Goal: Obtain resource: Download file/media

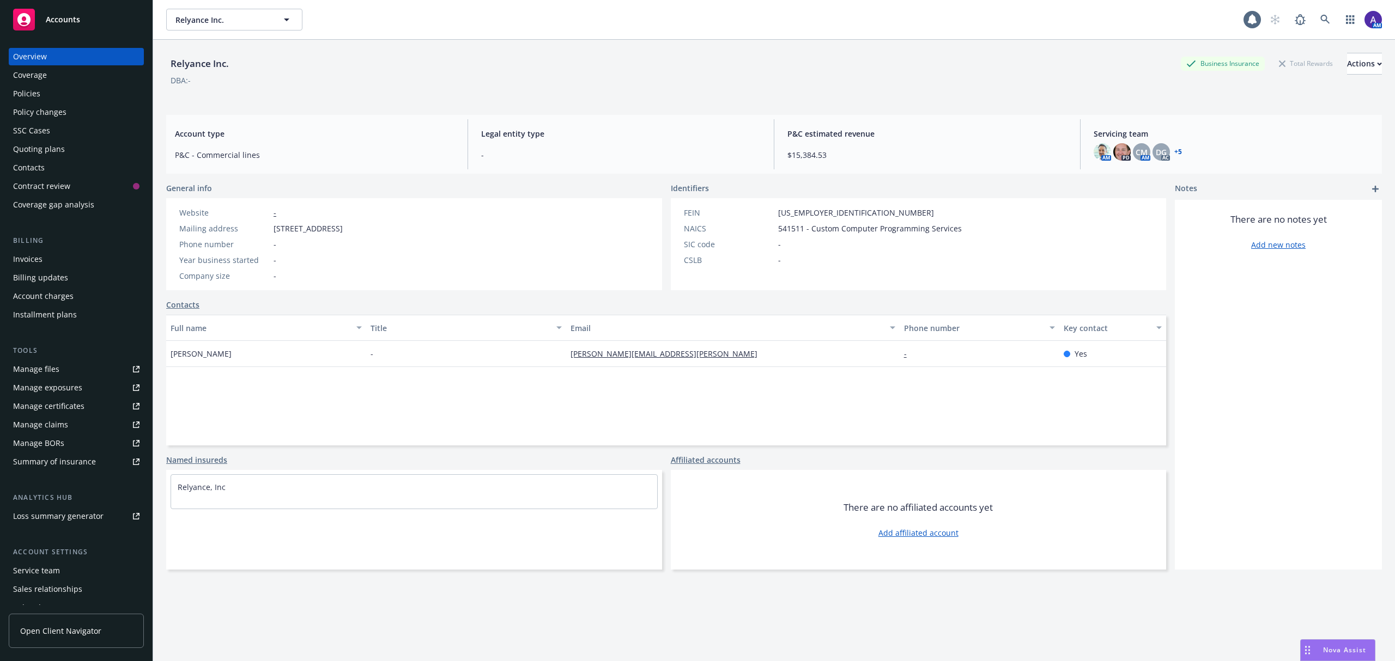
click at [71, 94] on div "Policies" at bounding box center [76, 93] width 126 height 17
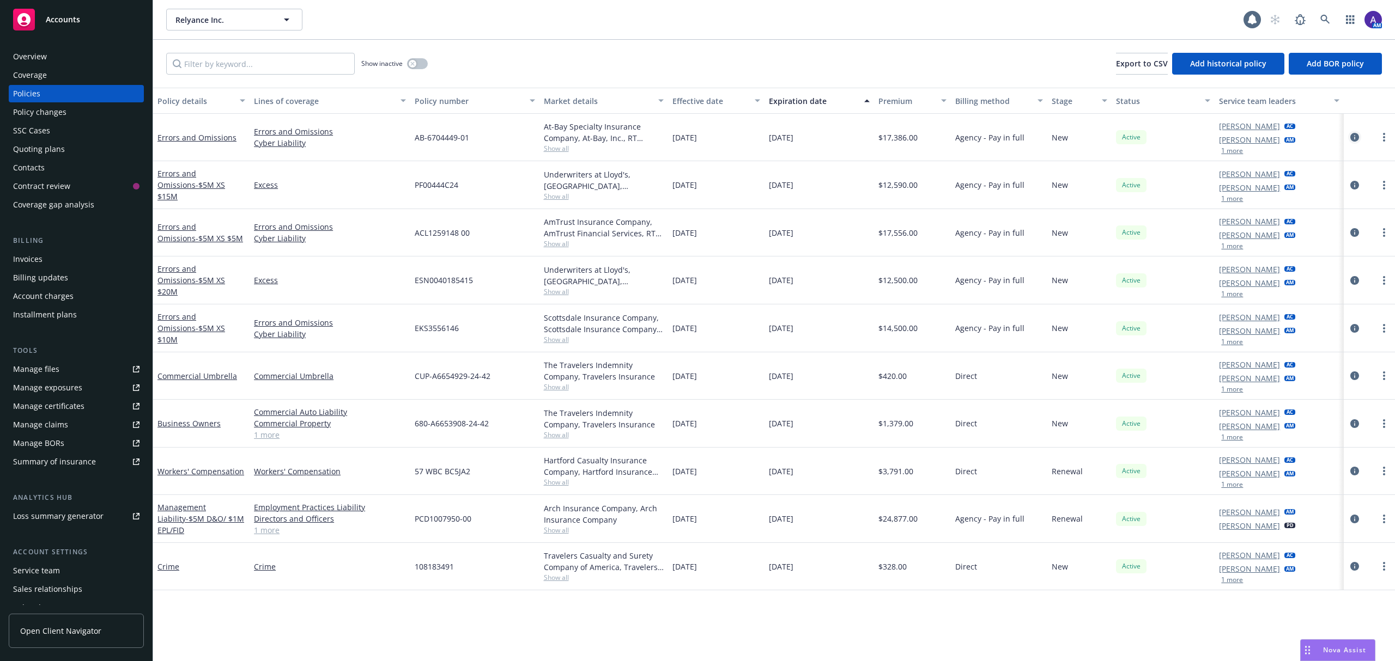
click at [1352, 133] on icon "circleInformation" at bounding box center [1354, 137] width 9 height 9
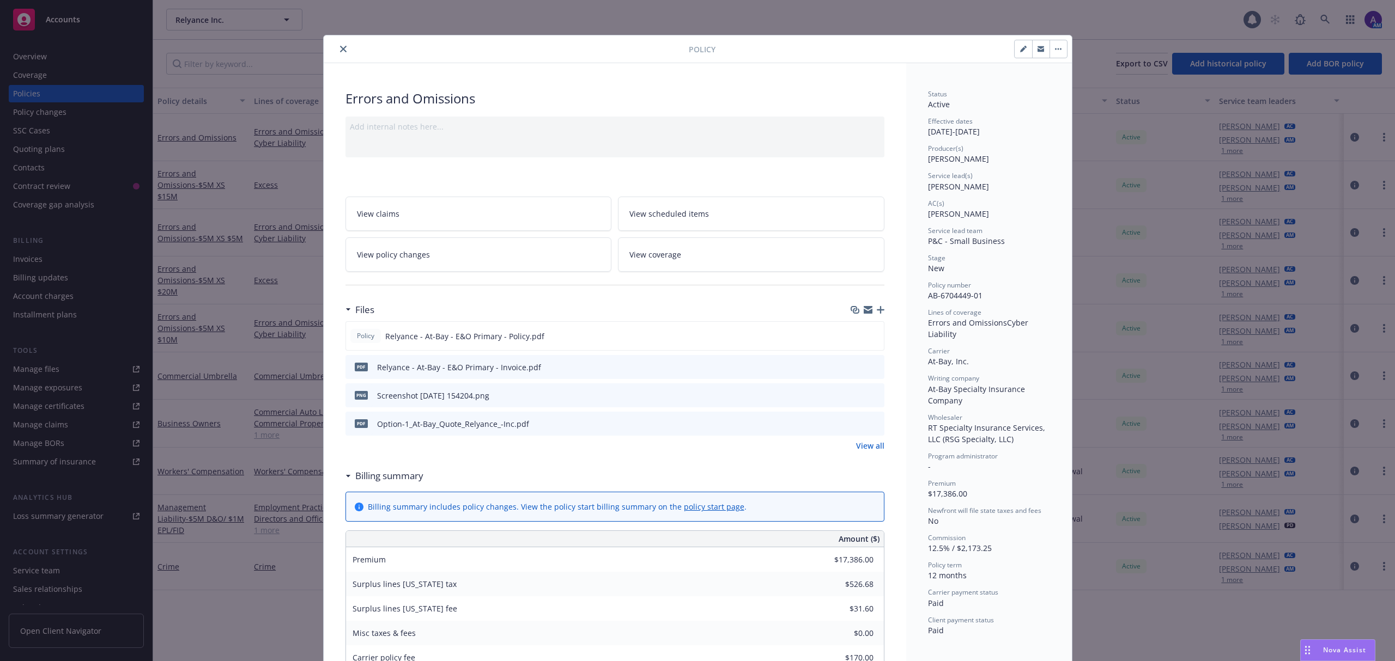
click at [874, 424] on button "preview file" at bounding box center [874, 423] width 12 height 10
click at [870, 394] on icon "preview file" at bounding box center [874, 395] width 10 height 8
click at [340, 50] on icon "close" at bounding box center [343, 49] width 7 height 7
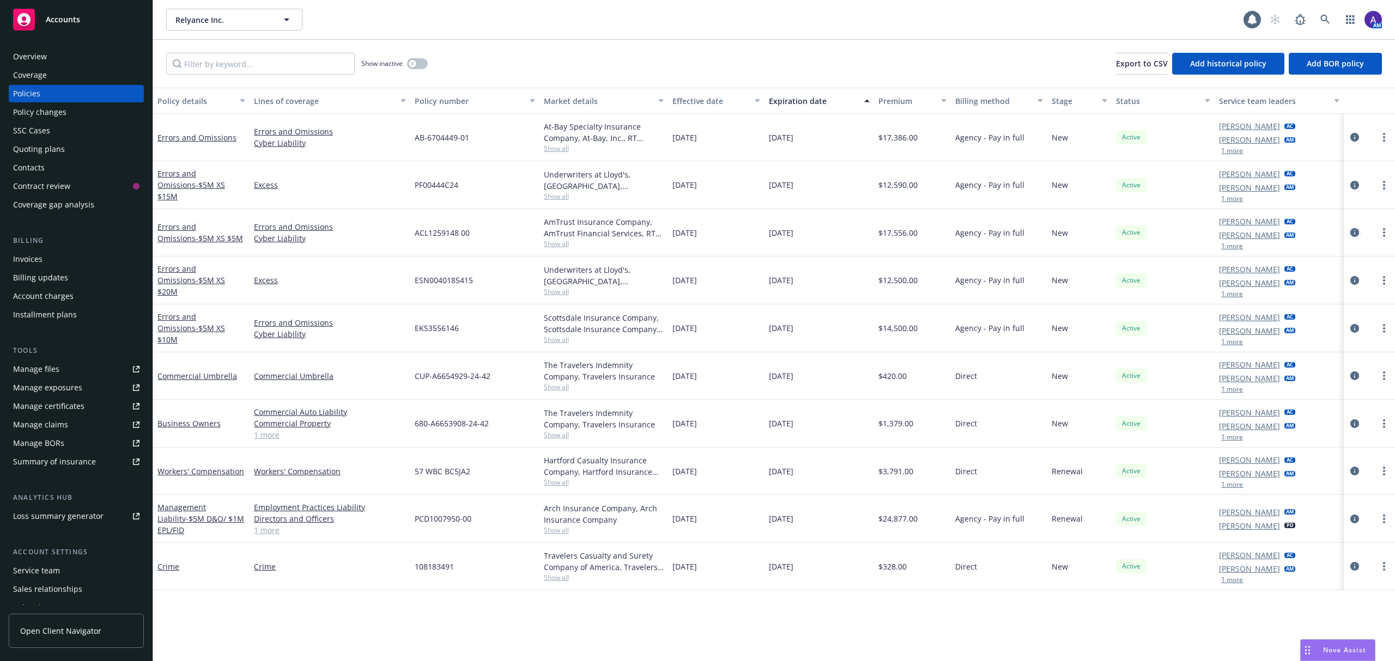
click at [1354, 231] on icon "circleInformation" at bounding box center [1354, 232] width 9 height 9
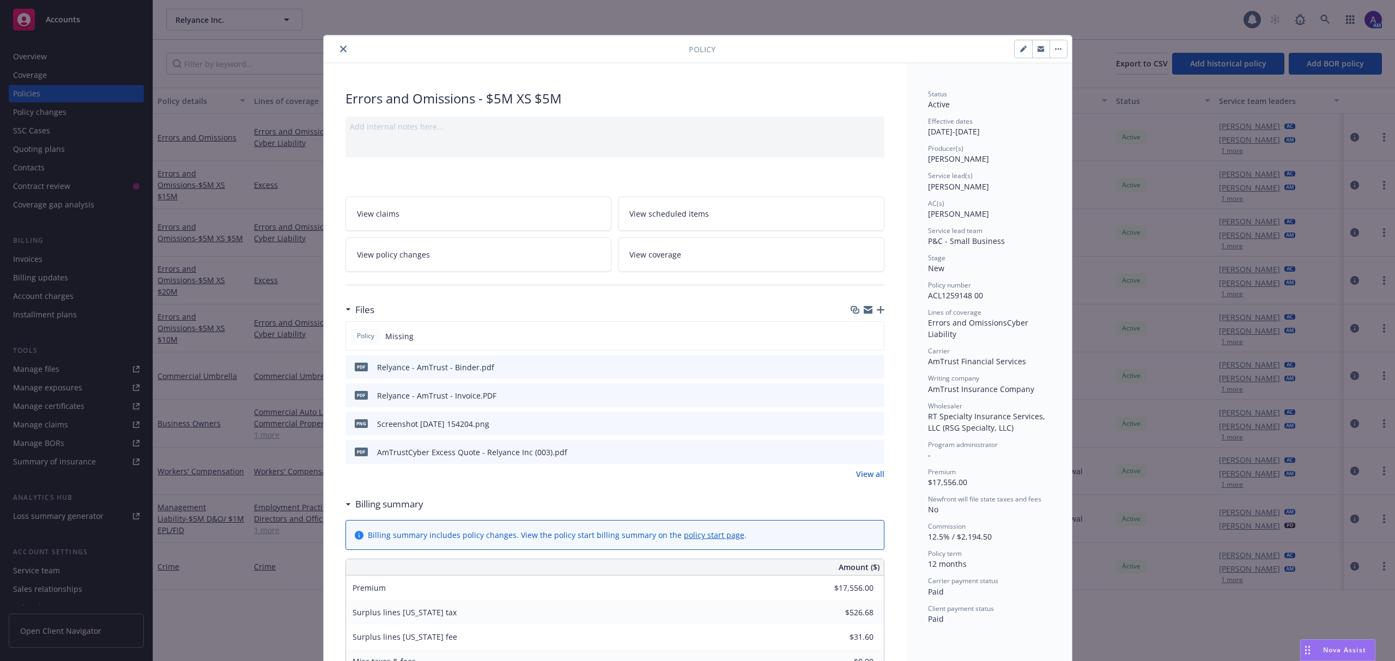
click at [872, 452] on icon "preview file" at bounding box center [874, 452] width 10 height 8
click at [337, 50] on button "close" at bounding box center [343, 48] width 13 height 13
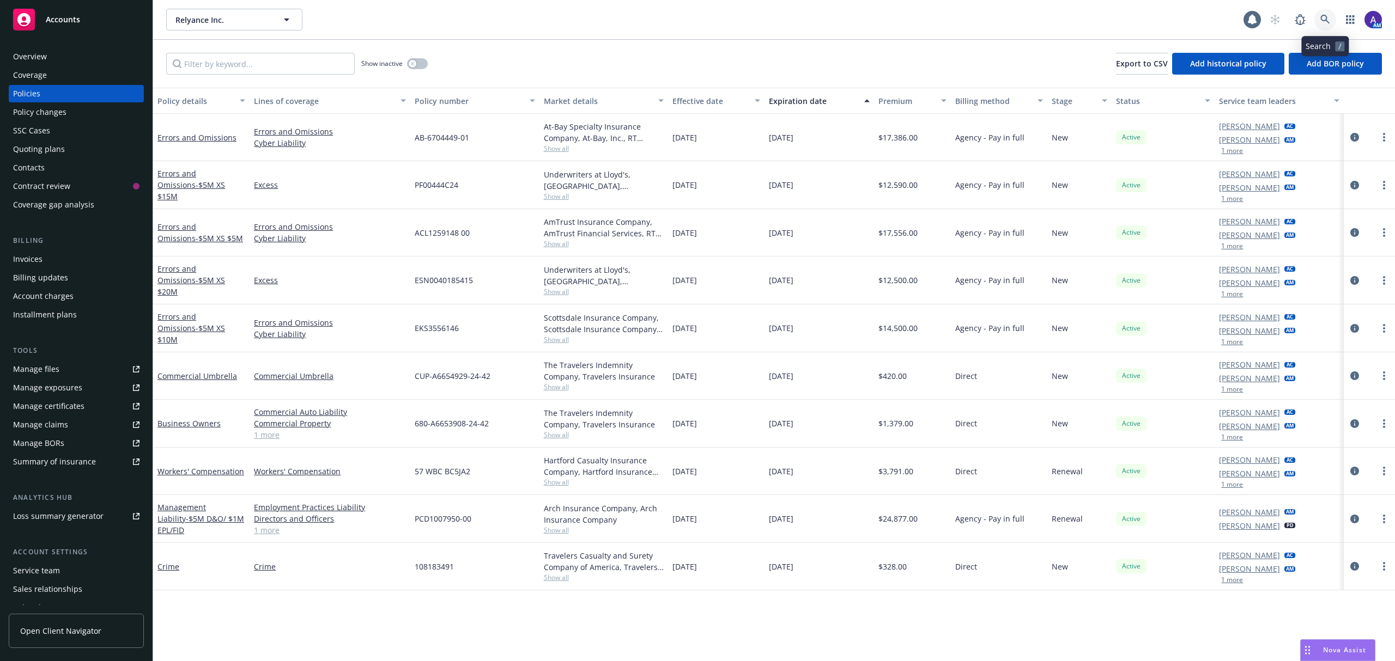
click at [1323, 15] on icon at bounding box center [1325, 20] width 10 height 10
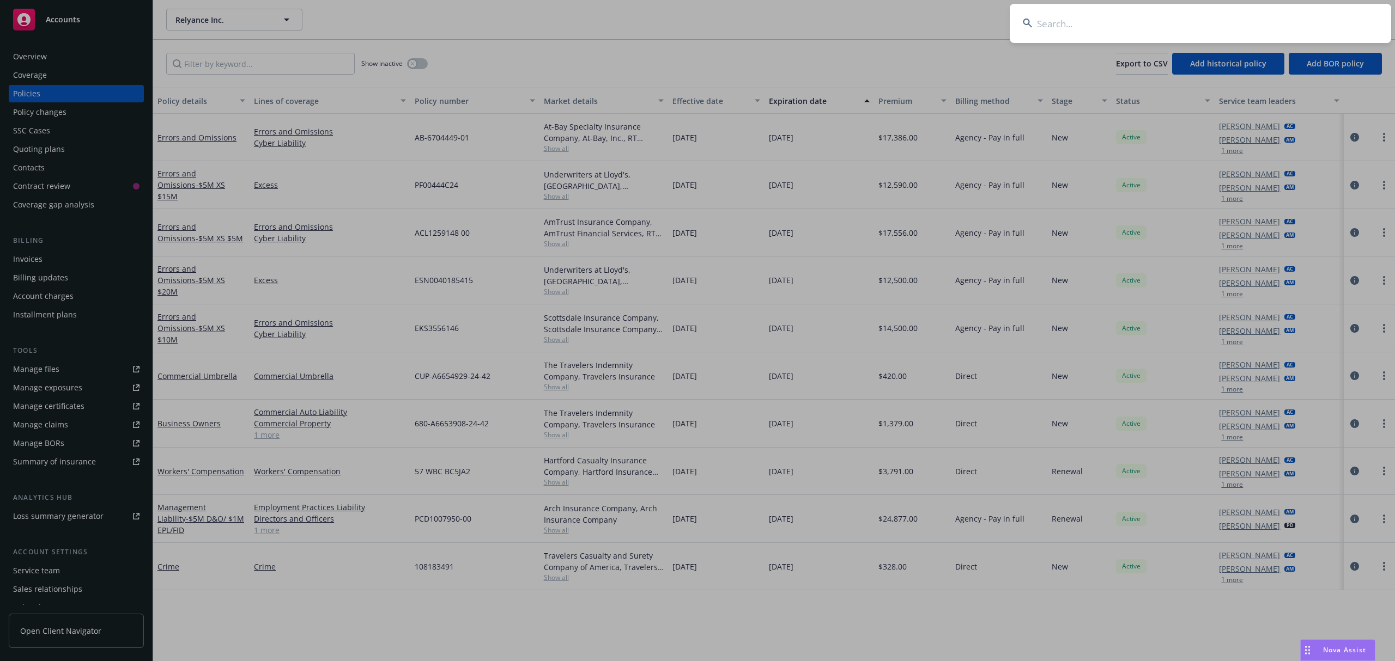
click at [1219, 16] on input at bounding box center [1199, 23] width 381 height 39
type input "[PERSON_NAME]"
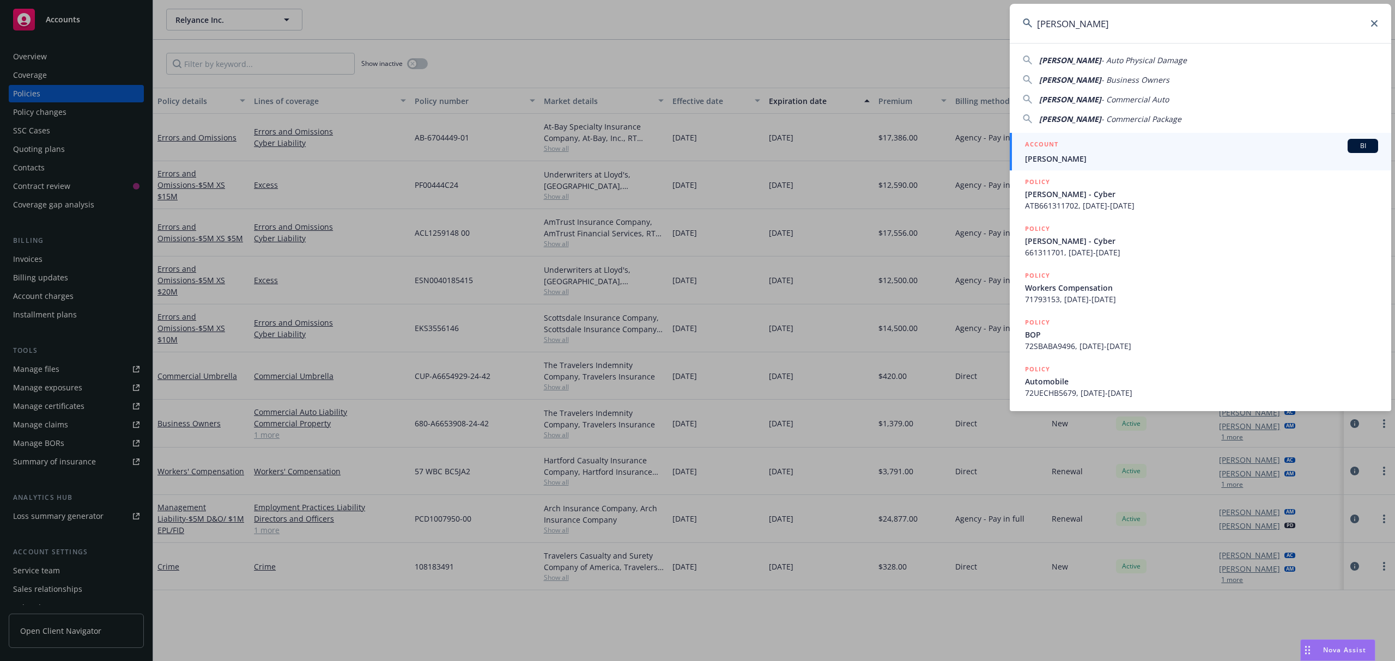
click at [1074, 139] on div "ACCOUNT BI" at bounding box center [1201, 146] width 353 height 14
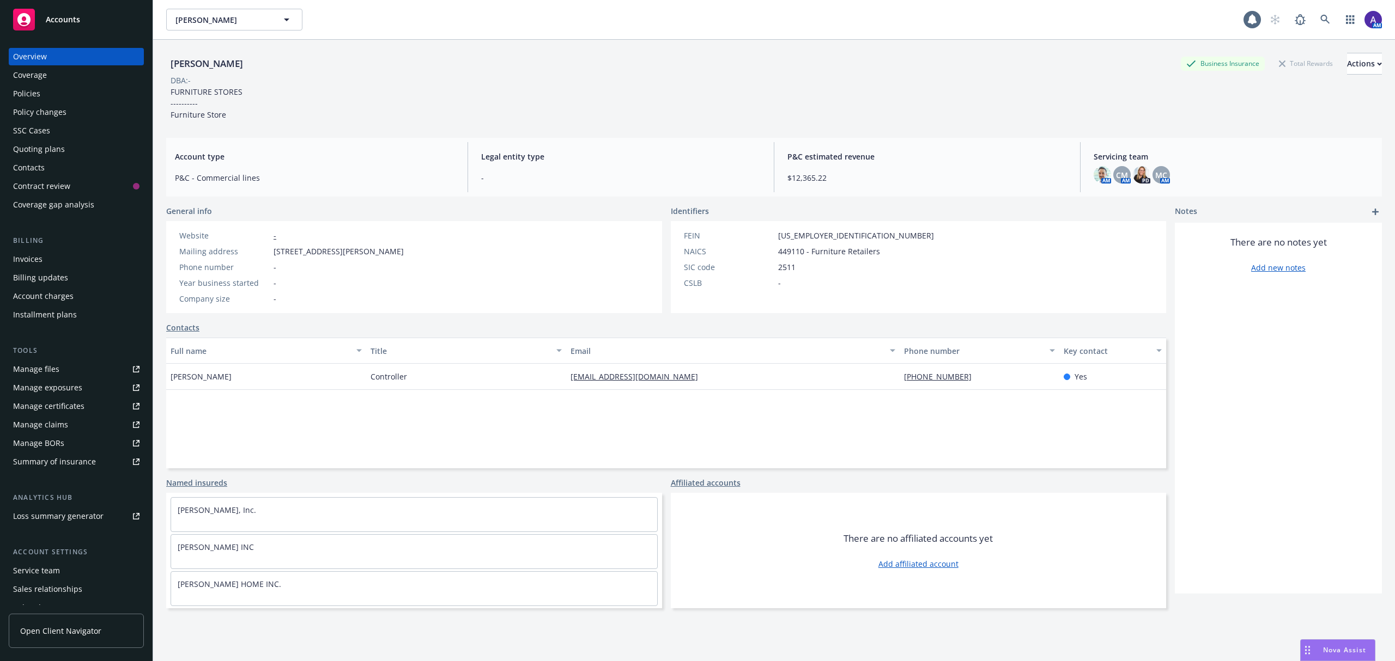
click at [70, 93] on div "Policies" at bounding box center [76, 93] width 126 height 17
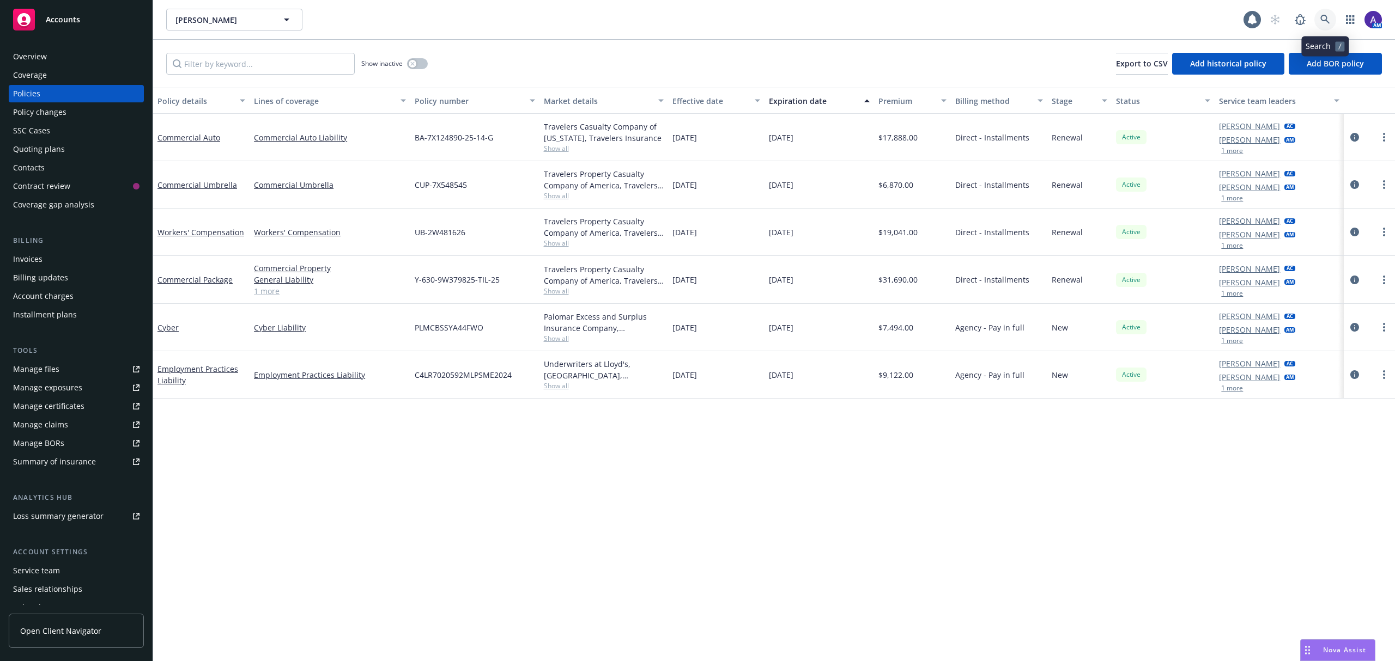
click at [1323, 12] on link at bounding box center [1325, 20] width 22 height 22
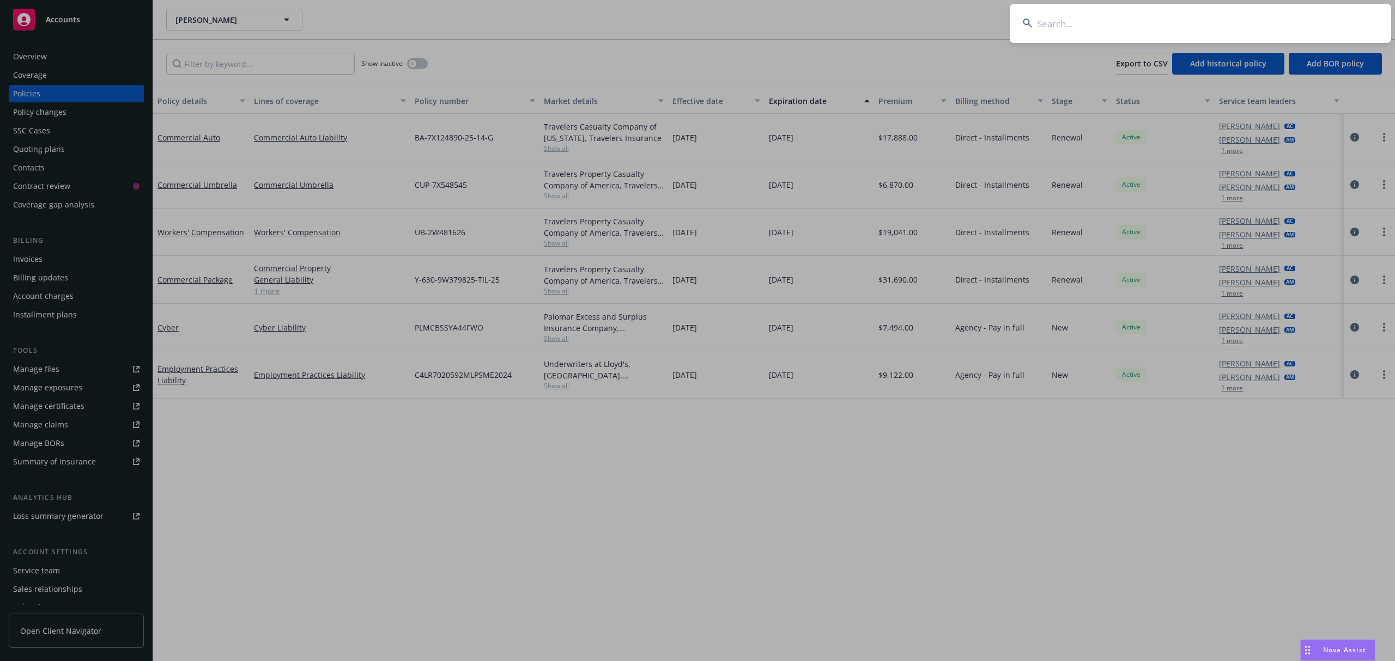
click at [1267, 21] on input at bounding box center [1199, 23] width 381 height 39
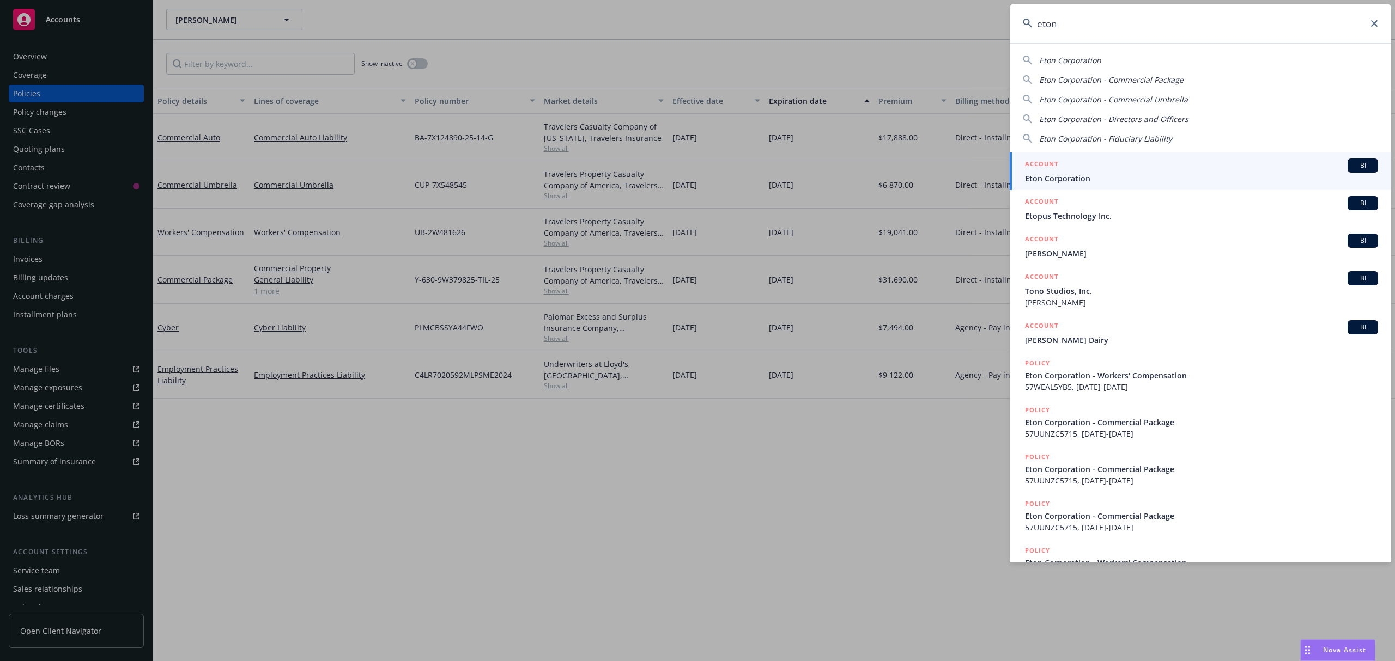
type input "eton"
click at [1109, 160] on div "ACCOUNT BI" at bounding box center [1201, 166] width 353 height 14
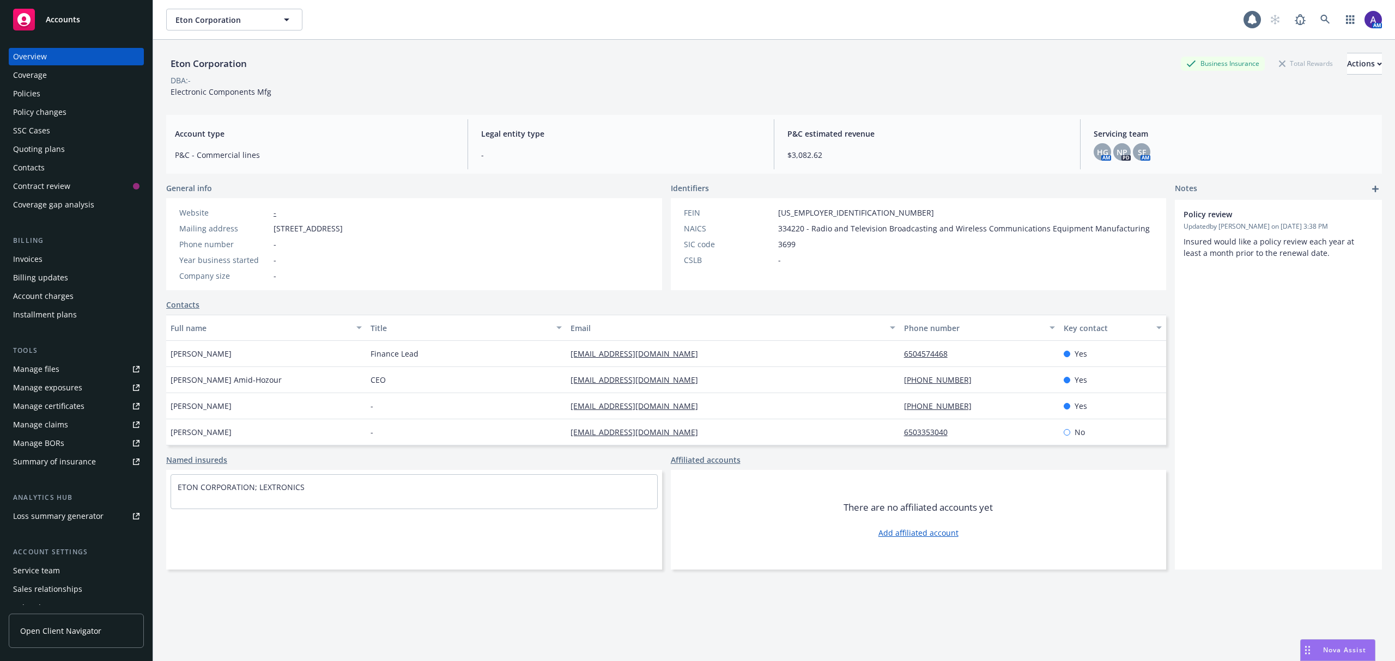
click at [56, 88] on div "Policies" at bounding box center [76, 93] width 126 height 17
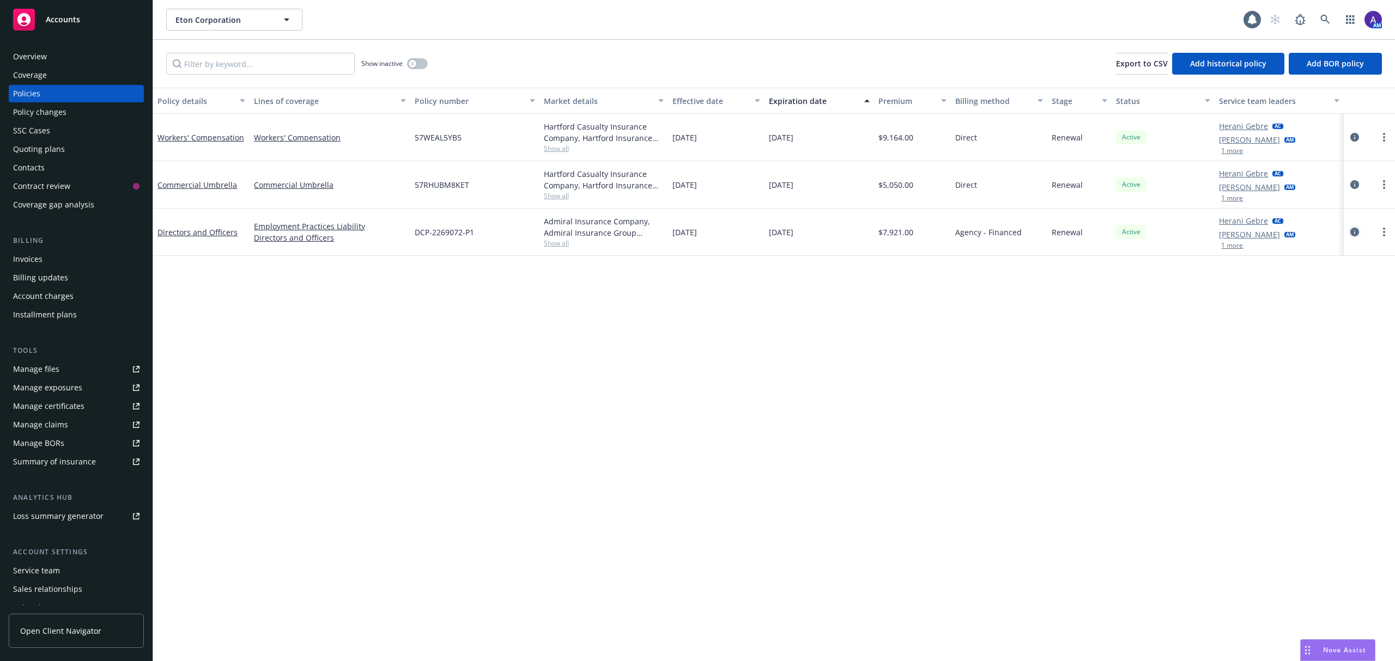
click at [1356, 232] on icon "circleInformation" at bounding box center [1354, 232] width 9 height 9
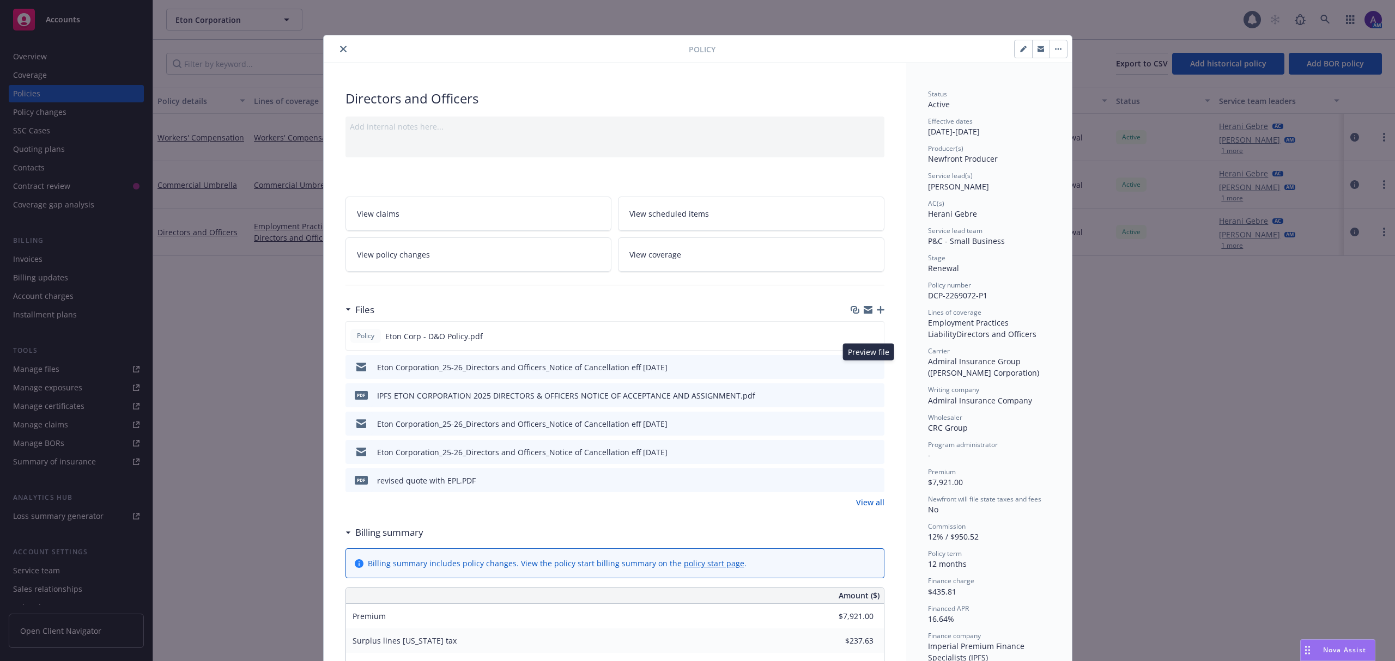
click at [869, 368] on icon "preview file" at bounding box center [874, 367] width 10 height 8
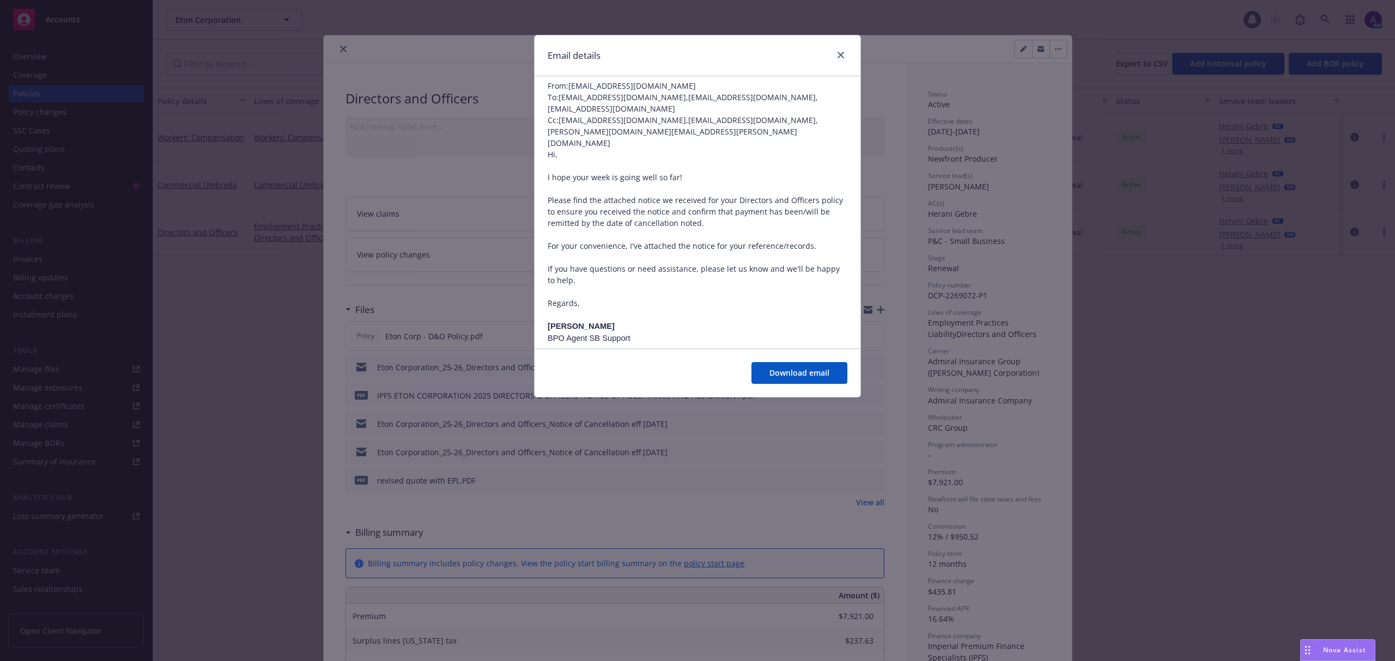
scroll to position [174, 0]
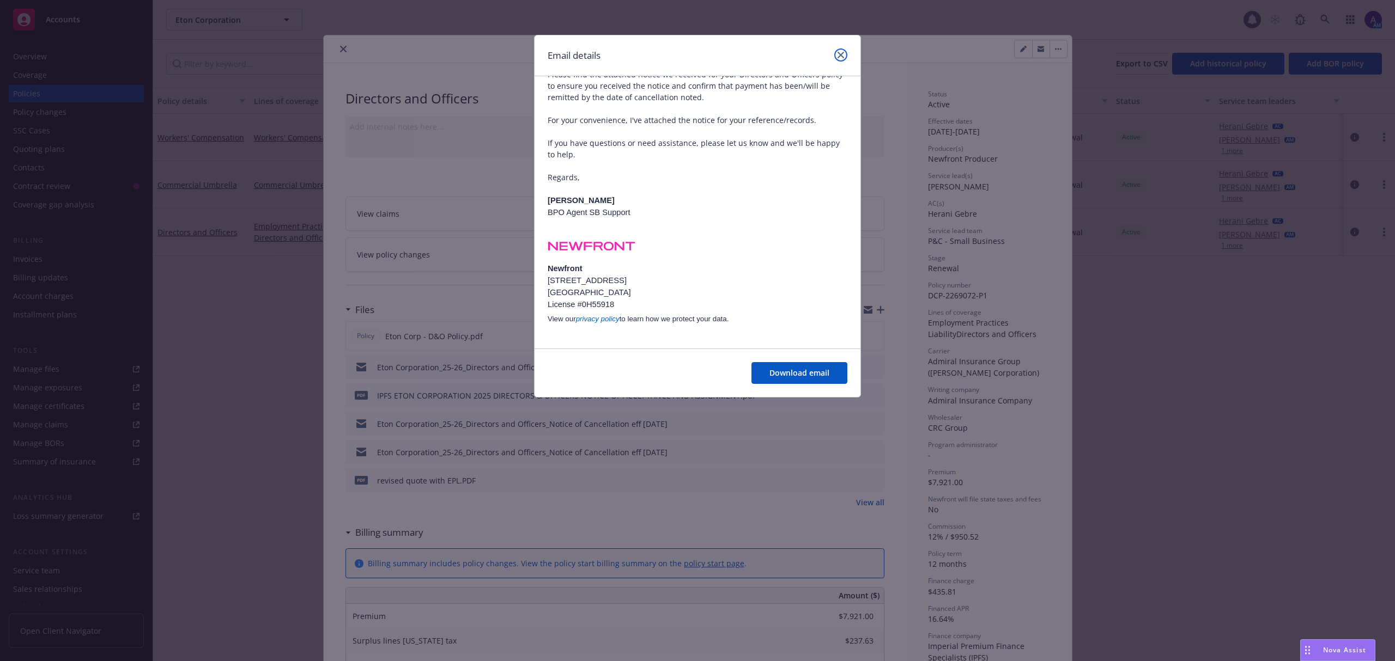
click at [839, 59] on link "close" at bounding box center [840, 54] width 13 height 13
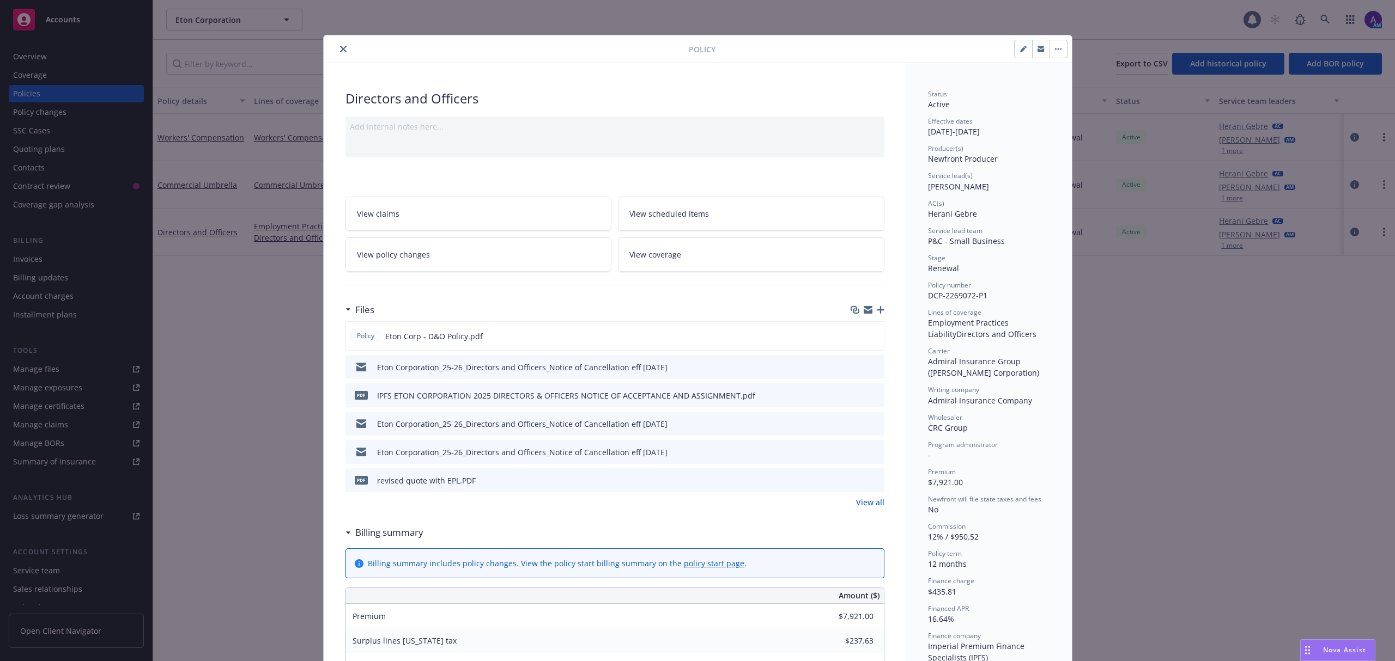
click at [870, 367] on icon "preview file" at bounding box center [874, 367] width 10 height 8
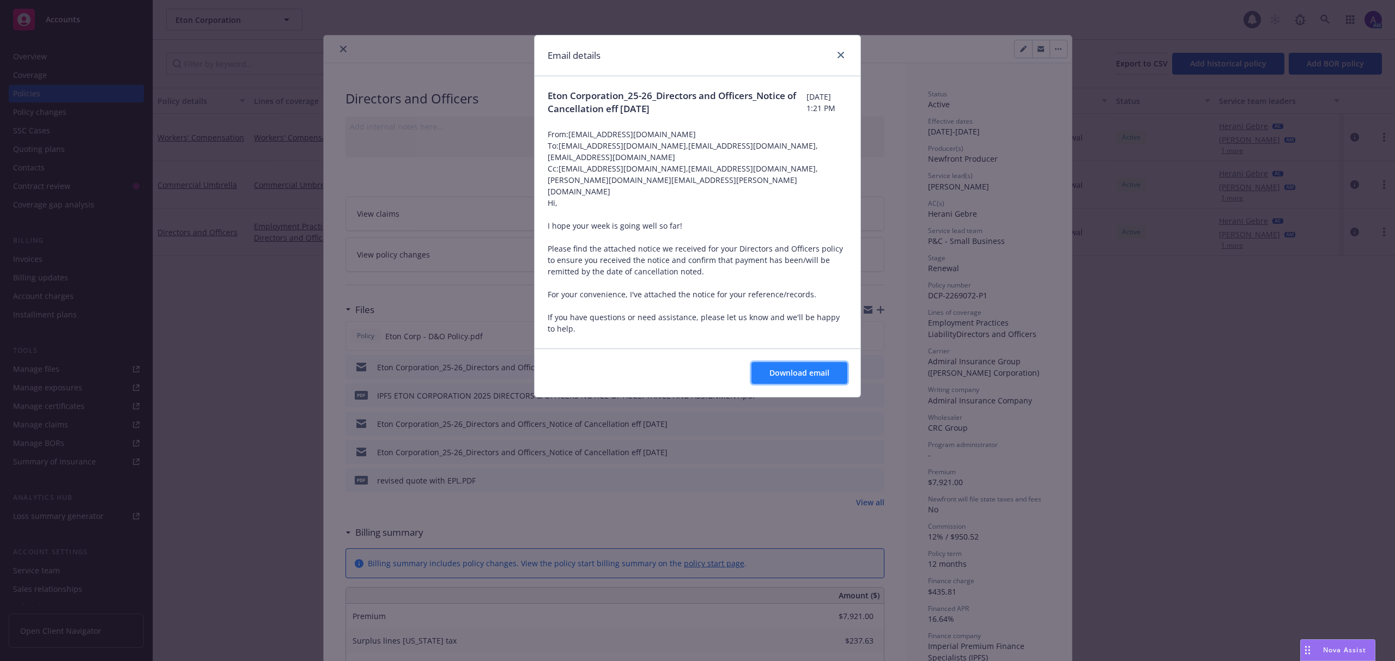
click at [770, 373] on span "Download email" at bounding box center [799, 373] width 60 height 10
click at [844, 57] on link "close" at bounding box center [840, 54] width 13 height 13
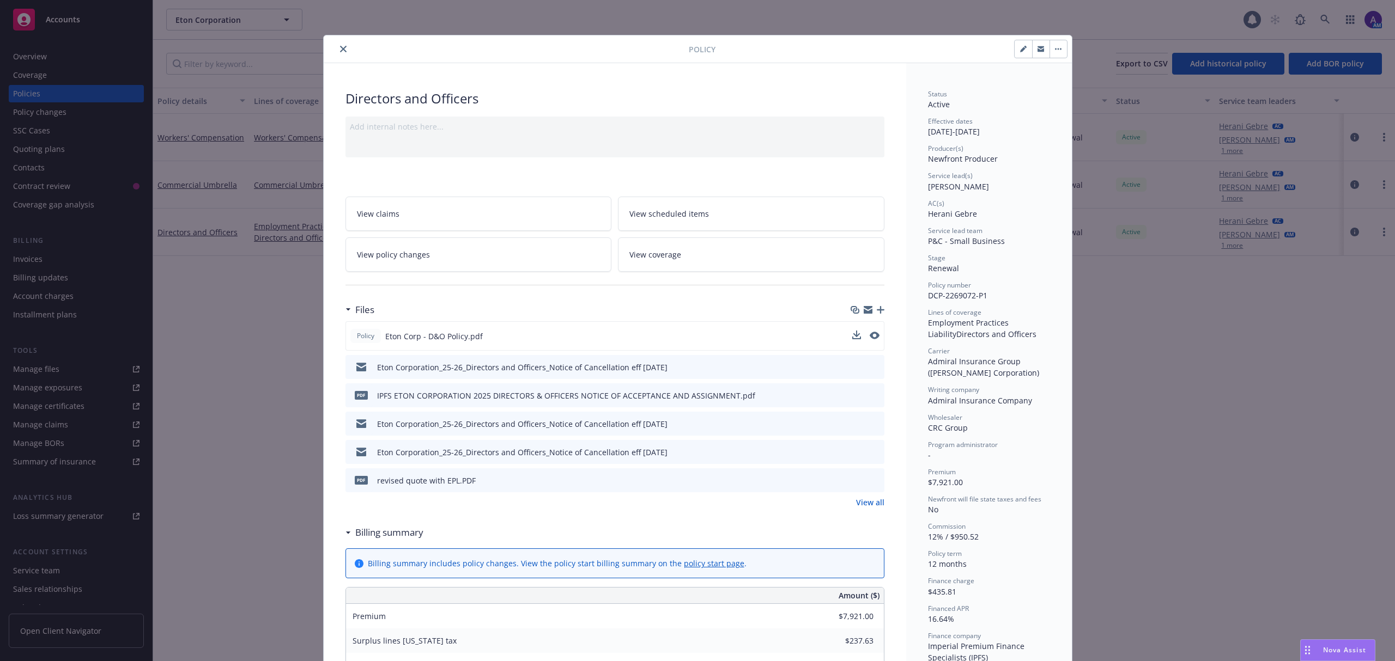
click at [870, 341] on button at bounding box center [874, 336] width 10 height 11
click at [868, 338] on icon "preview file" at bounding box center [873, 336] width 10 height 8
